Goal: Navigation & Orientation: Find specific page/section

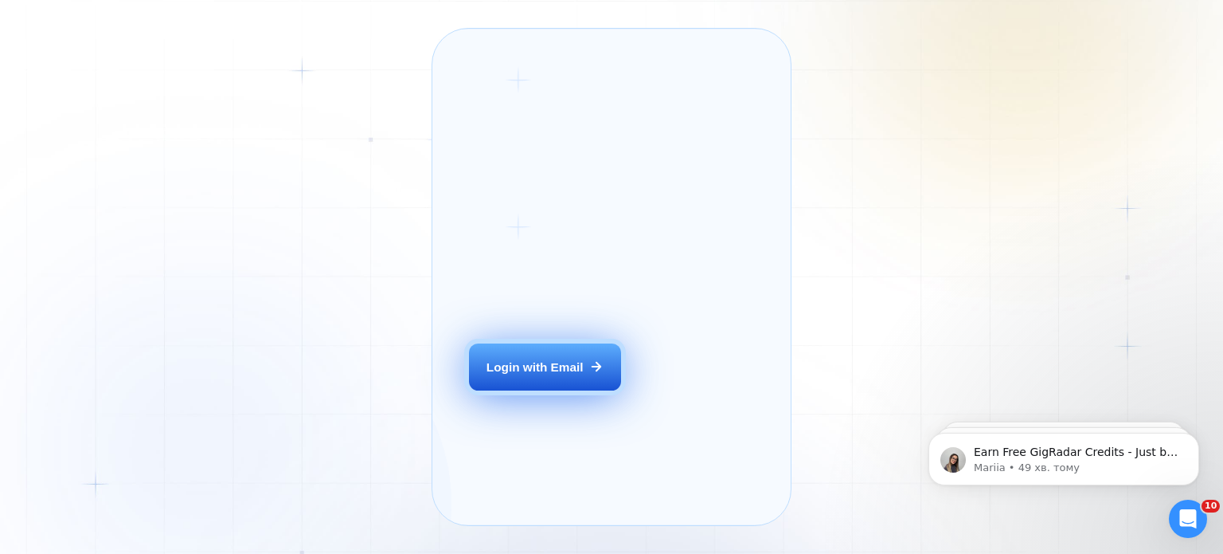
click at [479, 387] on button "Login with Email" at bounding box center [544, 367] width 151 height 48
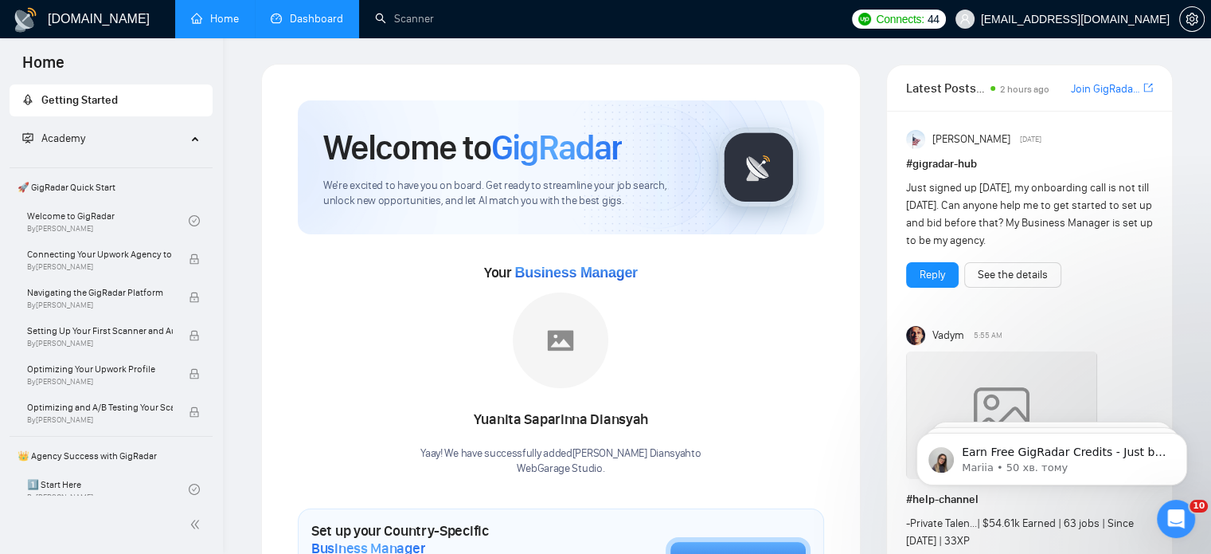
click at [339, 13] on link "Dashboard" at bounding box center [307, 19] width 72 height 14
